Goal: Task Accomplishment & Management: Use online tool/utility

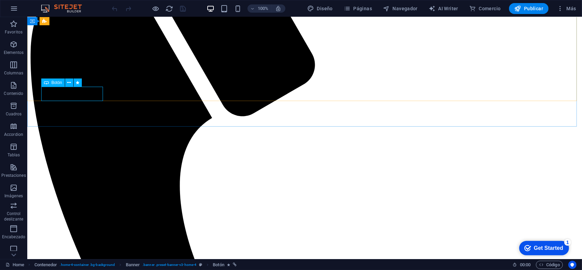
click at [56, 83] on span "Botón" at bounding box center [56, 82] width 11 height 4
click at [67, 82] on button at bounding box center [69, 82] width 8 height 8
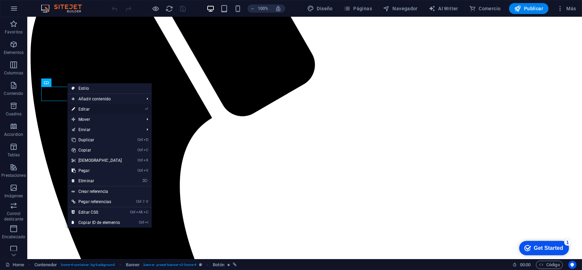
click at [94, 109] on link "⏎ Editar" at bounding box center [96, 109] width 59 height 10
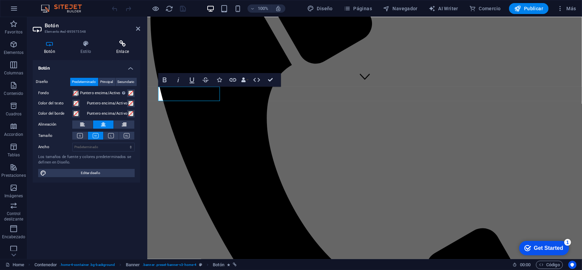
click at [124, 47] on h4 "Enlace" at bounding box center [122, 47] width 35 height 14
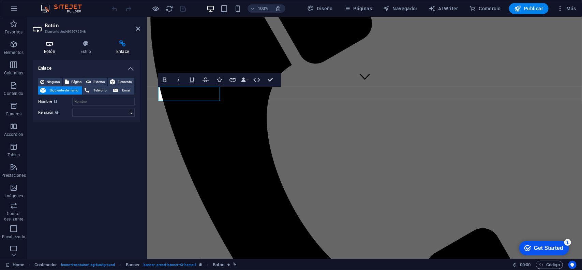
click at [49, 51] on h4 "Botón" at bounding box center [51, 47] width 36 height 14
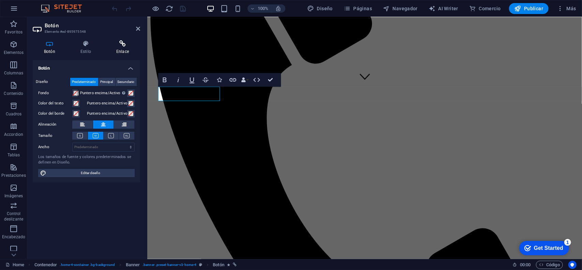
click at [115, 46] on icon at bounding box center [122, 43] width 35 height 7
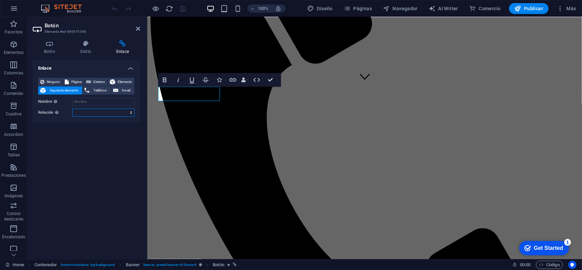
click at [92, 113] on select "alternativo autor marcador externo ayuda licencia siguiente nofollow noreferrer…" at bounding box center [103, 112] width 62 height 8
click at [87, 113] on select "alternativo autor marcador externo ayuda licencia siguiente nofollow noreferrer…" at bounding box center [103, 112] width 62 height 8
click at [45, 77] on div "Ninguno Página Externo Elemento Siguiente elemento Teléfono Email Página Home S…" at bounding box center [86, 97] width 107 height 50
click at [75, 80] on span "Página" at bounding box center [76, 82] width 11 height 8
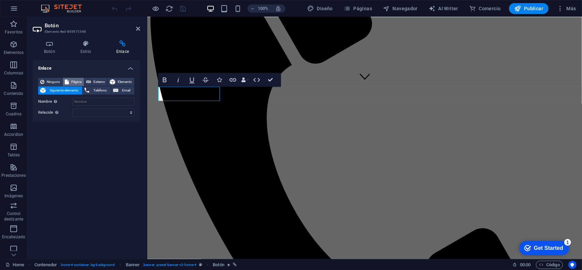
select select
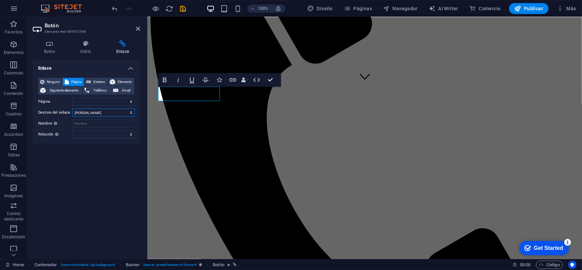
click at [94, 113] on select "Nueva pestaña Misma pestaña Superposición" at bounding box center [103, 112] width 62 height 8
click at [107, 99] on select "Home Subpage Legal Notice Privacy" at bounding box center [103, 101] width 62 height 8
click at [82, 181] on div "Enlace Ninguno Página Externo Elemento Siguiente elemento Teléfono Email Página…" at bounding box center [86, 156] width 107 height 193
click at [89, 110] on select "Nueva pestaña Misma pestaña Superposición" at bounding box center [103, 112] width 62 height 8
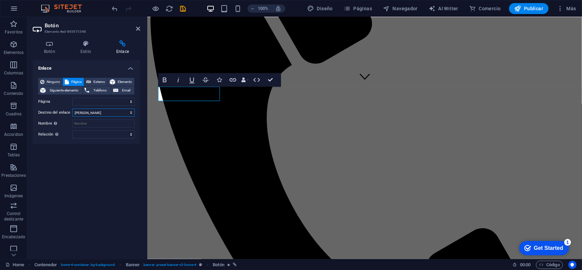
select select "overlay"
click at [72, 108] on select "Nueva pestaña Misma pestaña Superposición" at bounding box center [103, 112] width 62 height 8
select select
click at [87, 112] on select "Nueva pestaña Misma pestaña Superposición" at bounding box center [103, 112] width 62 height 8
select select
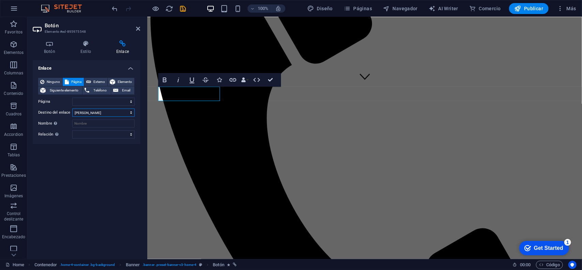
click at [72, 108] on select "Nueva pestaña Misma pestaña Superposición" at bounding box center [103, 112] width 62 height 8
select select
click at [87, 123] on input "Nombre Una descripción adicional del enlace no debería ser igual al texto del e…" at bounding box center [103, 123] width 62 height 8
click at [85, 140] on div "Ninguno Página Externo Elemento Siguiente elemento Teléfono Email Página Home S…" at bounding box center [86, 108] width 107 height 72
click at [86, 134] on select "alternativo autor marcador externo ayuda licencia siguiente nofollow noreferrer…" at bounding box center [103, 134] width 62 height 8
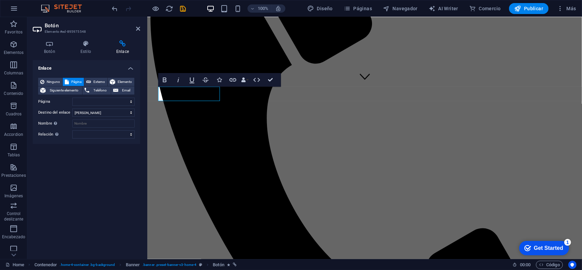
click at [54, 170] on div "Enlace Ninguno Página Externo Elemento Siguiente elemento Teléfono Email Página…" at bounding box center [86, 156] width 107 height 193
click at [117, 80] on span "Elemento" at bounding box center [124, 82] width 15 height 8
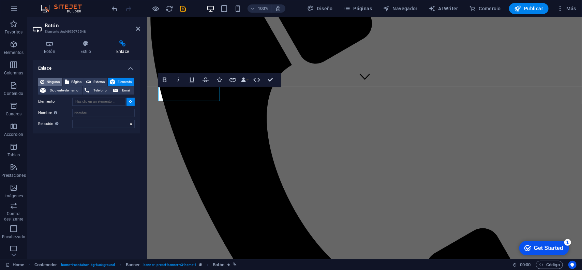
click at [50, 80] on span "Ninguno" at bounding box center [53, 82] width 14 height 8
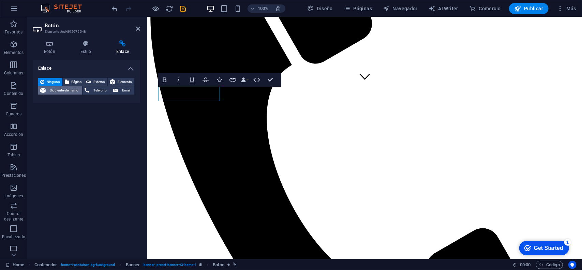
click at [57, 88] on span "Siguiente elemento" at bounding box center [64, 90] width 32 height 8
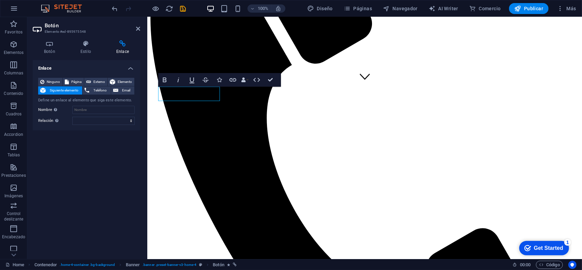
click at [79, 116] on div "Ninguno Página Externo Elemento Siguiente elemento Teléfono Email Define un enl…" at bounding box center [86, 101] width 96 height 47
click at [80, 118] on select "alternativo autor marcador externo ayuda licencia siguiente nofollow noreferrer…" at bounding box center [103, 121] width 62 height 8
drag, startPoint x: 47, startPoint y: 145, endPoint x: 74, endPoint y: 102, distance: 50.7
click at [47, 144] on div "Enlace Ninguno Página Externo Elemento Siguiente elemento Teléfono Email Define…" at bounding box center [86, 156] width 107 height 193
click at [139, 30] on icon at bounding box center [138, 28] width 4 height 5
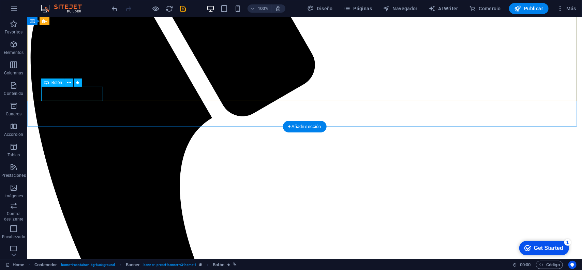
click at [70, 82] on icon at bounding box center [69, 82] width 4 height 7
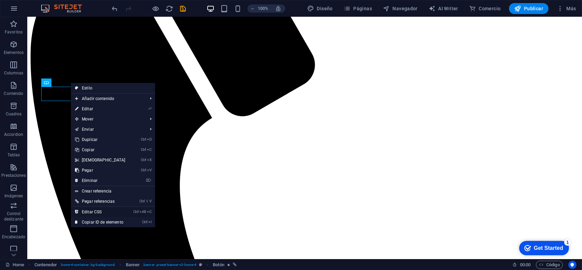
click at [102, 212] on link "Ctrl Alt C Editar CSS" at bounding box center [100, 211] width 59 height 10
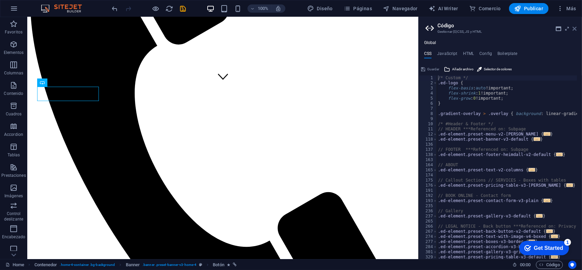
click at [574, 28] on icon at bounding box center [574, 28] width 4 height 5
